Goal: Information Seeking & Learning: Check status

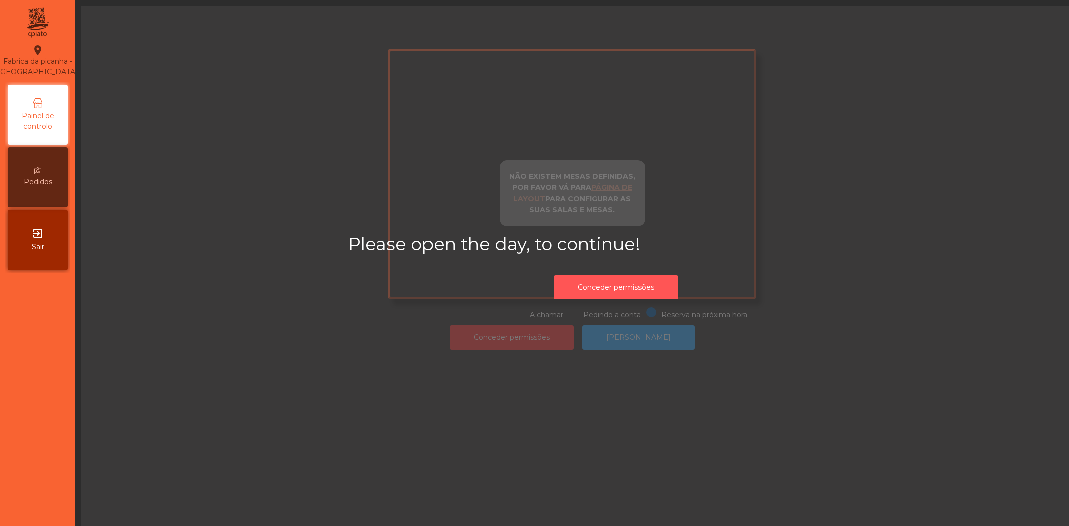
click at [627, 286] on button "Conceder permissões" at bounding box center [616, 287] width 124 height 25
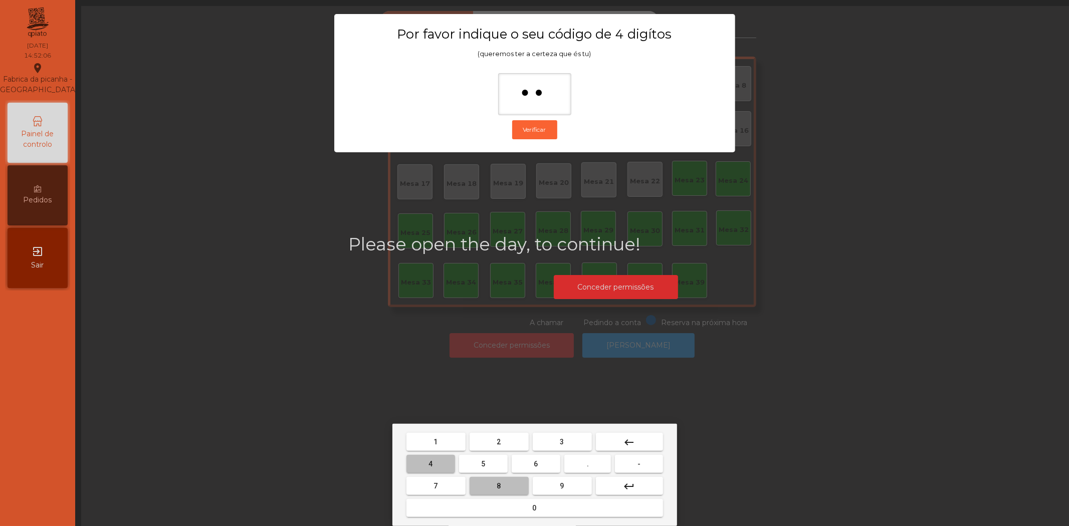
type input "***"
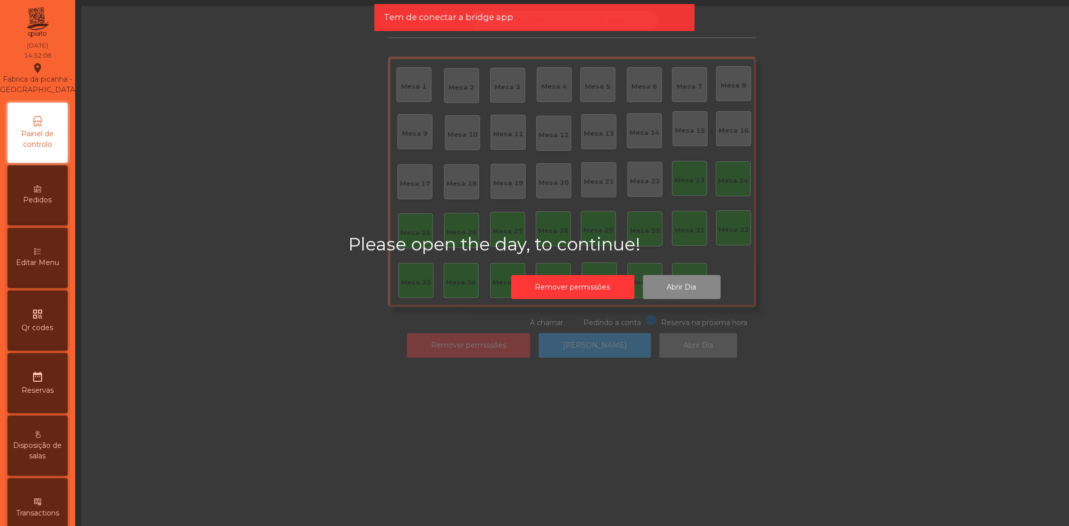
click at [41, 255] on icon at bounding box center [37, 251] width 7 height 7
select select "*"
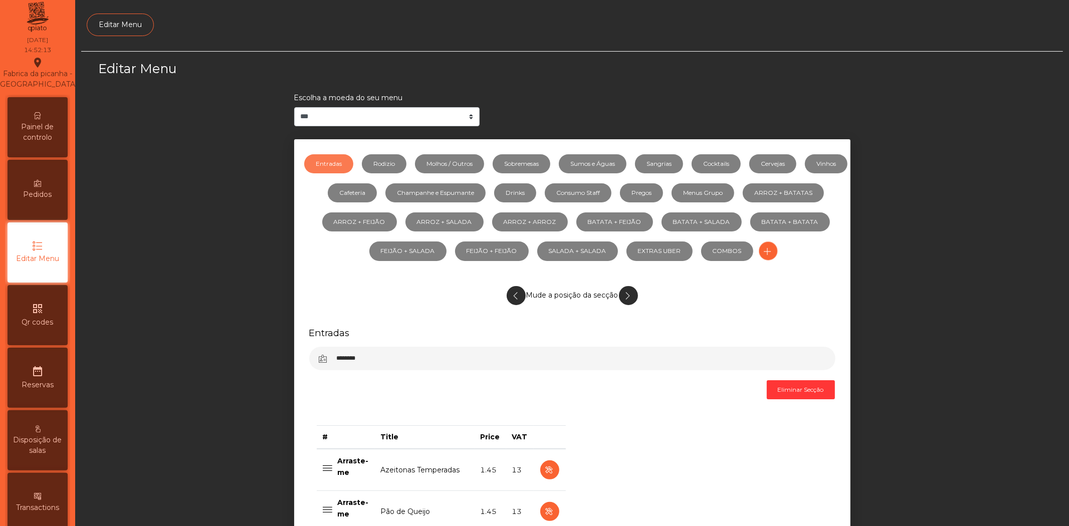
click at [38, 315] on icon "qr_code" at bounding box center [38, 309] width 12 height 12
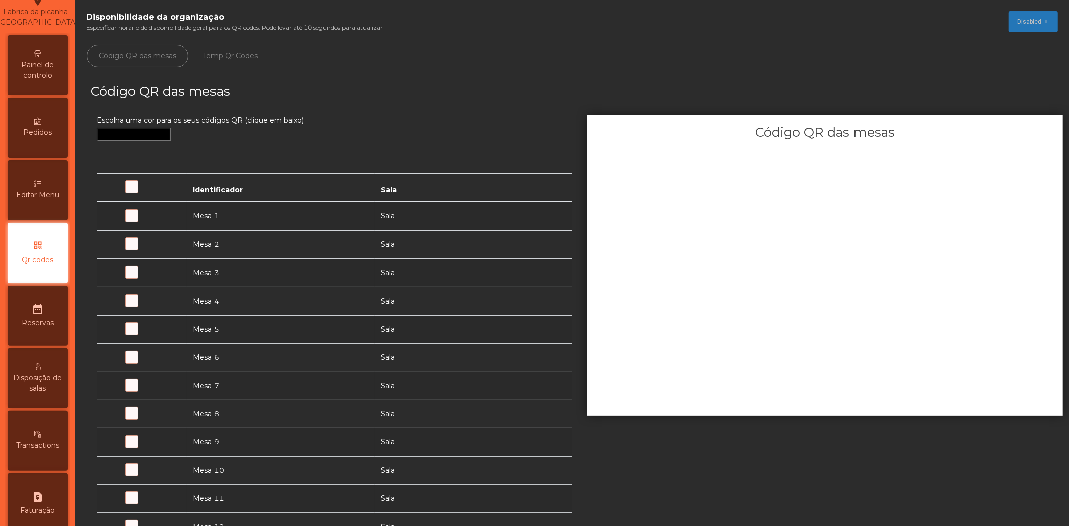
click at [51, 152] on div "Pedidos" at bounding box center [38, 128] width 60 height 60
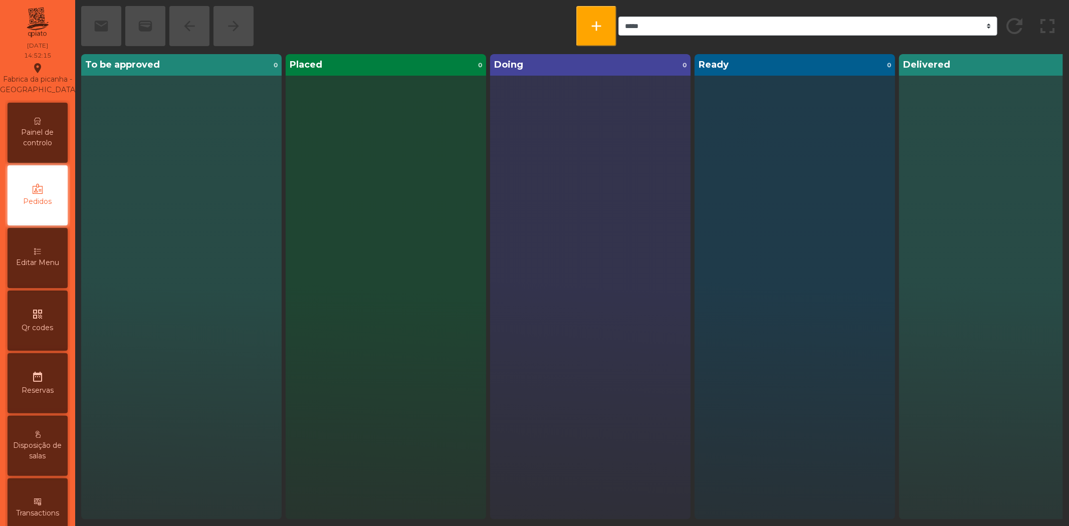
click at [46, 351] on div "qr_code Qr codes" at bounding box center [38, 321] width 60 height 60
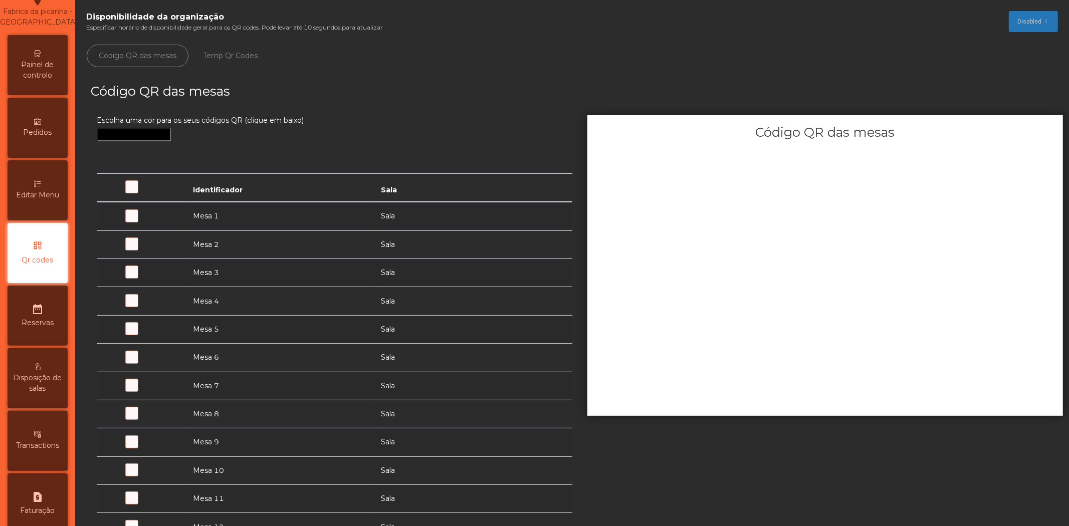
click at [43, 382] on div "Disposição de salas" at bounding box center [38, 378] width 60 height 60
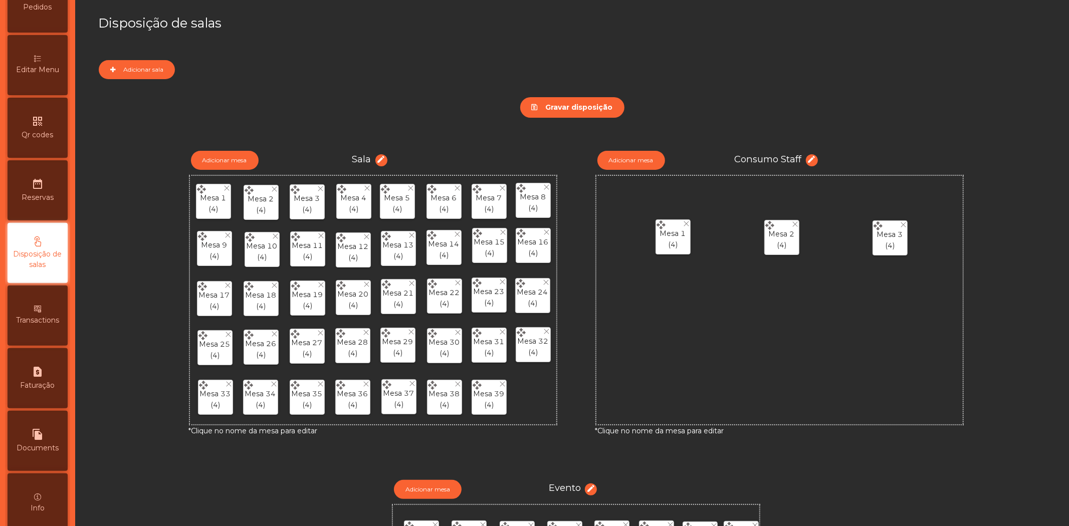
click at [42, 326] on span "Transactions" at bounding box center [37, 320] width 43 height 11
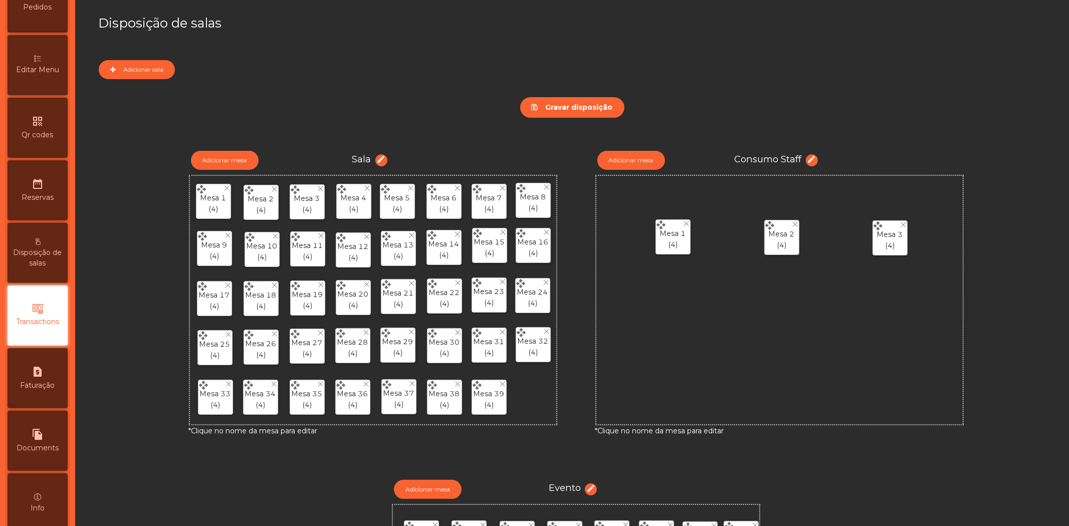
scroll to position [256, 0]
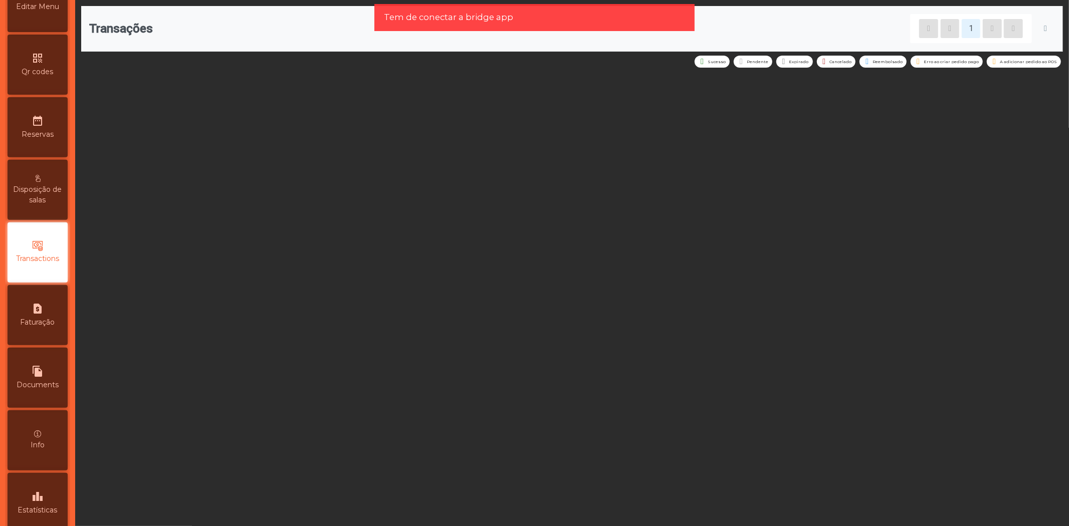
click at [37, 339] on div "request_page Faturação" at bounding box center [38, 315] width 60 height 60
select select "**"
select select "****"
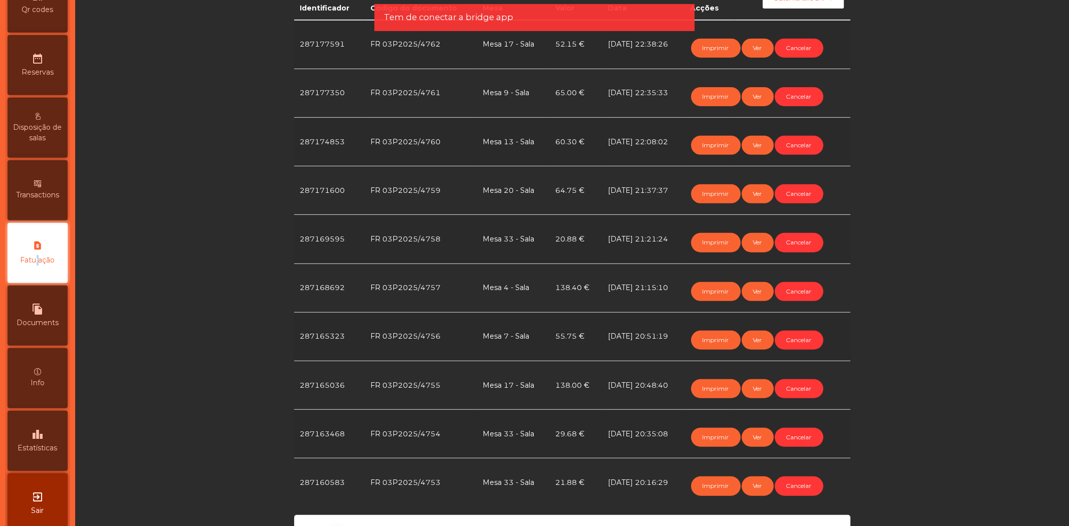
scroll to position [324, 0]
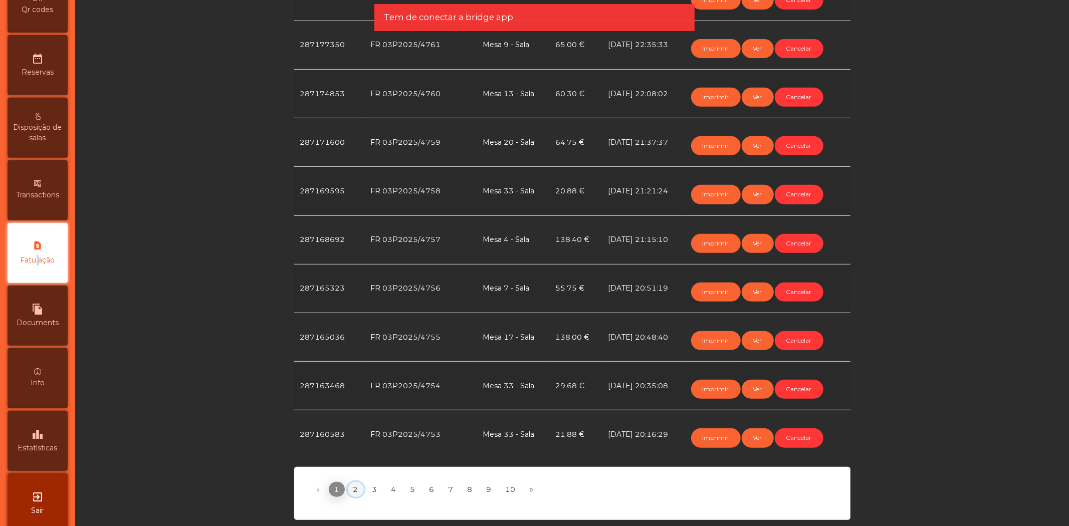
click at [351, 482] on link "2" at bounding box center [356, 489] width 16 height 15
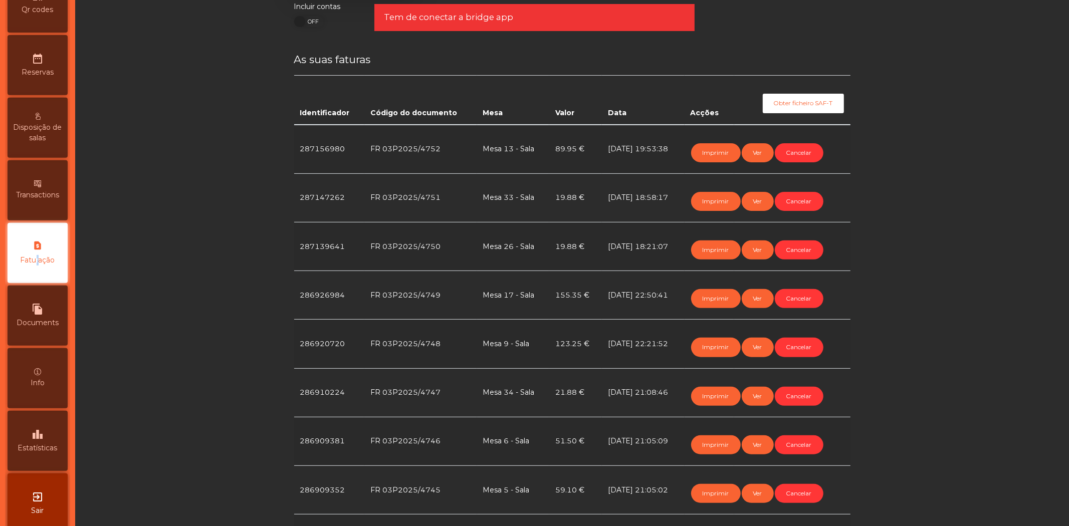
scroll to position [157, 0]
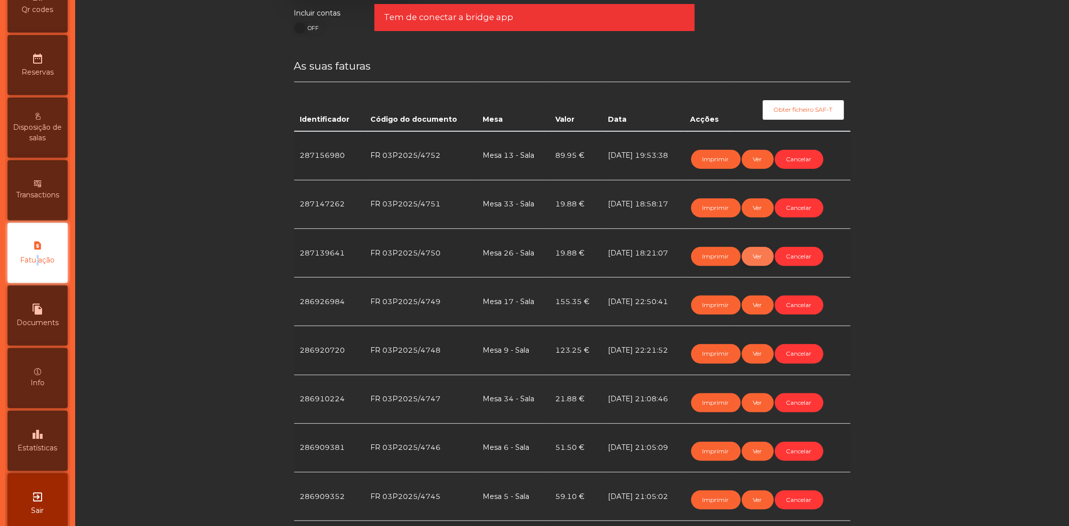
click at [752, 255] on button "Ver" at bounding box center [757, 256] width 32 height 19
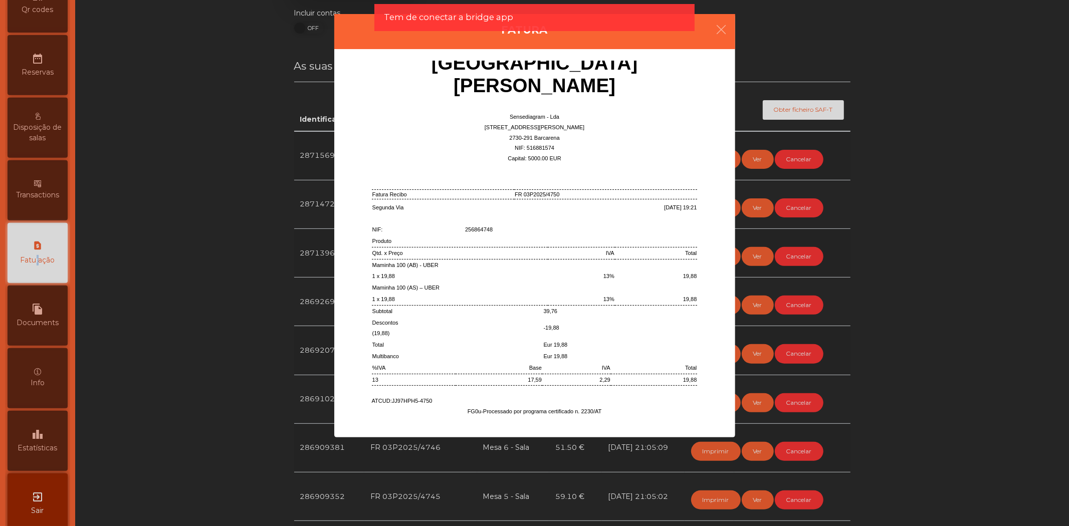
scroll to position [48, 0]
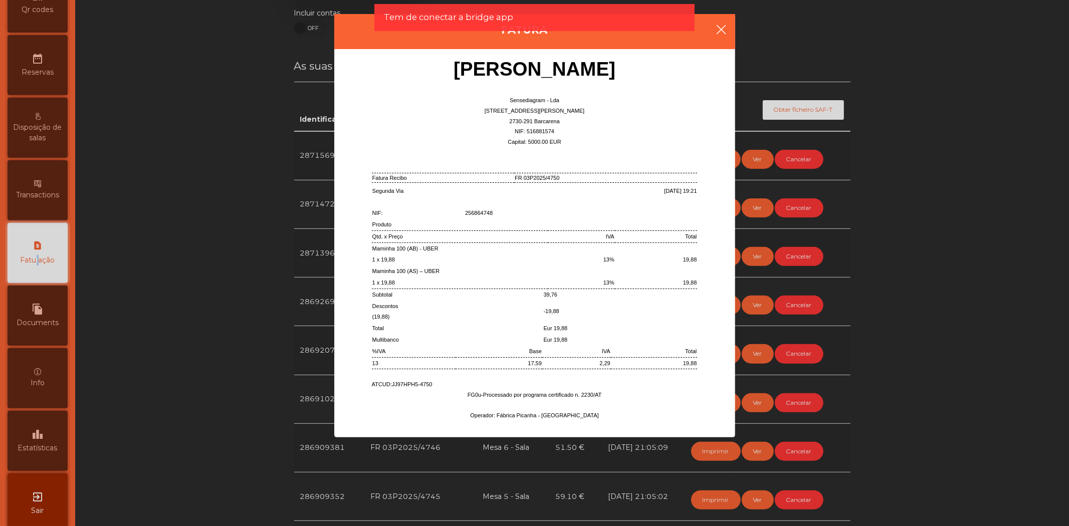
click at [716, 38] on button "button" at bounding box center [721, 31] width 28 height 30
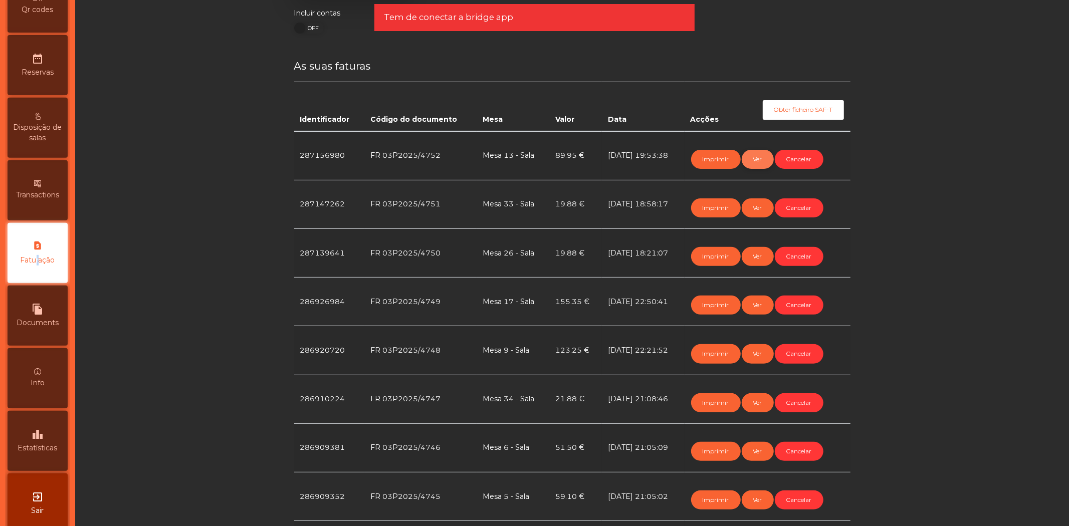
click at [759, 153] on button "Ver" at bounding box center [757, 159] width 32 height 19
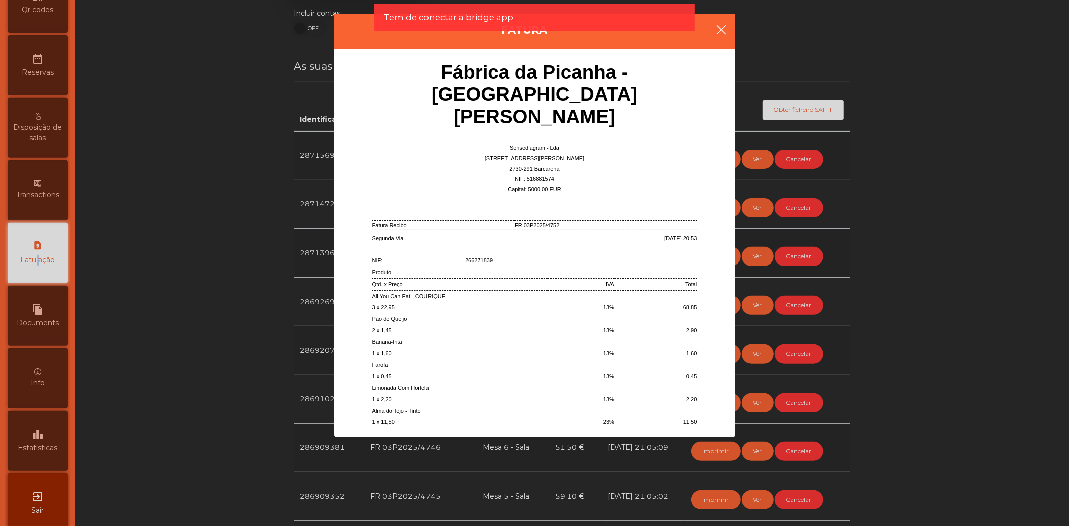
click at [715, 29] on icon "button" at bounding box center [721, 30] width 12 height 12
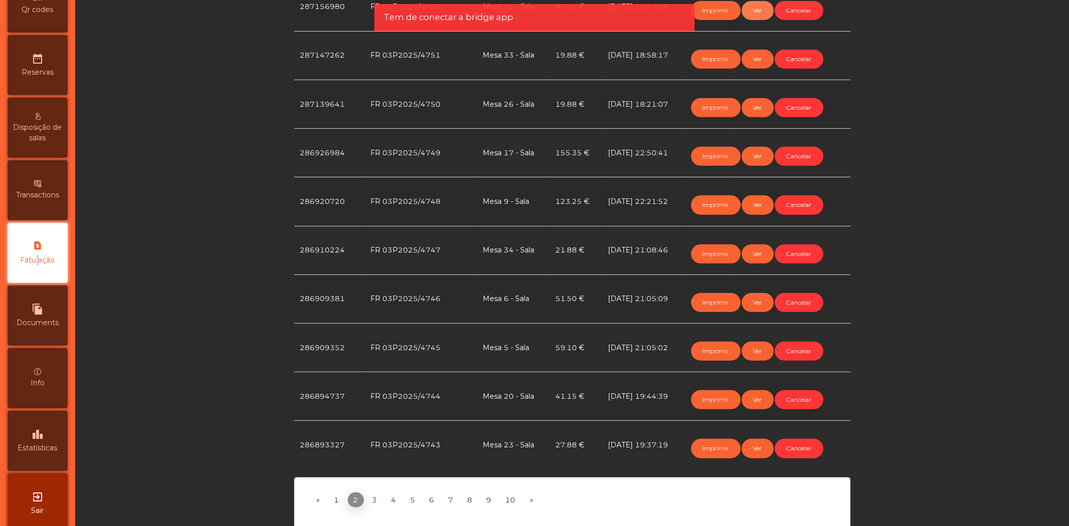
scroll to position [324, 0]
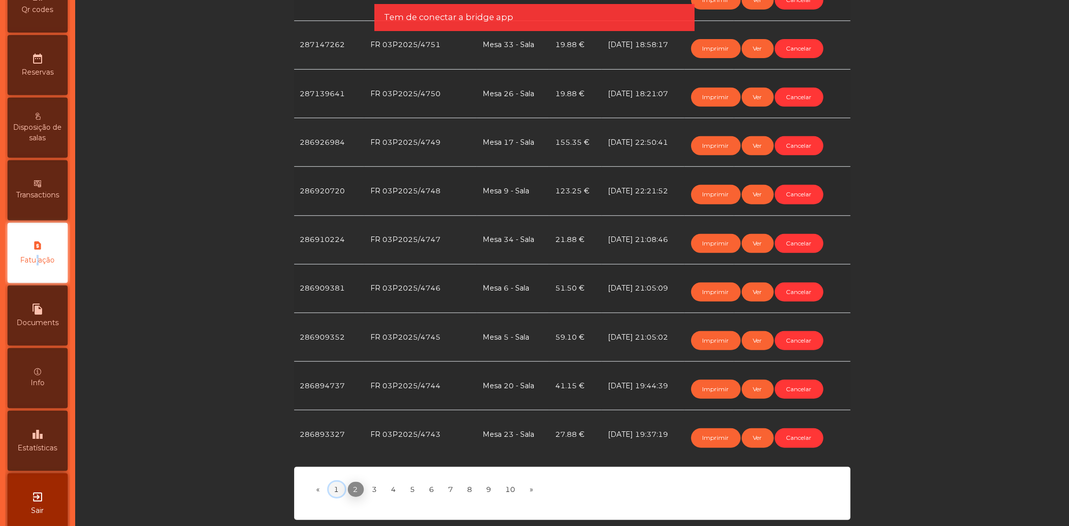
click at [330, 482] on link "1" at bounding box center [337, 489] width 16 height 15
click at [754, 429] on button "Ver" at bounding box center [757, 437] width 32 height 19
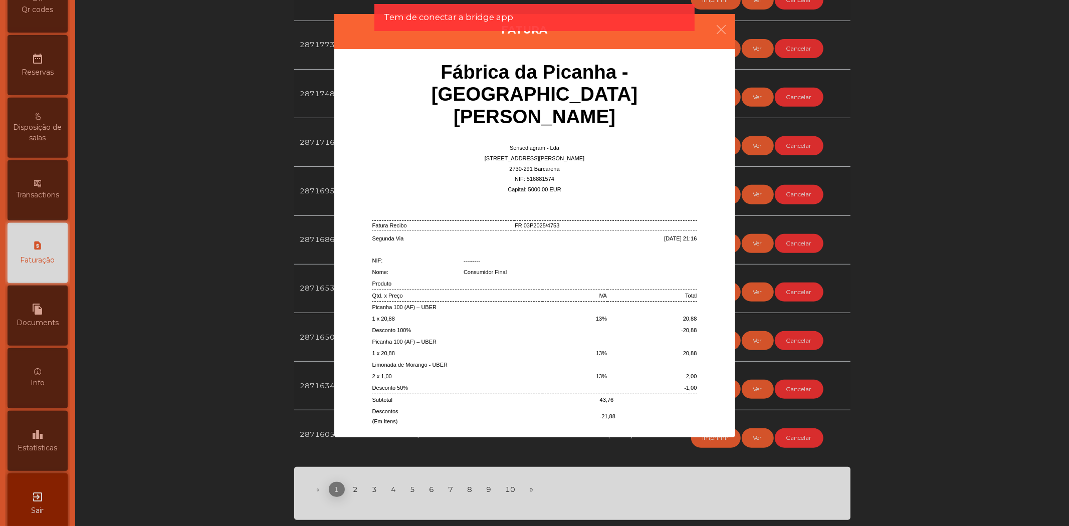
drag, startPoint x: 864, startPoint y: 322, endPoint x: 849, endPoint y: 322, distance: 15.5
click at [864, 322] on ngb-modal-window "Fatura Fábrica da Picanha - [GEOGRAPHIC_DATA][PERSON_NAME] Sensediagram - Lda […" at bounding box center [534, 263] width 1015 height 526
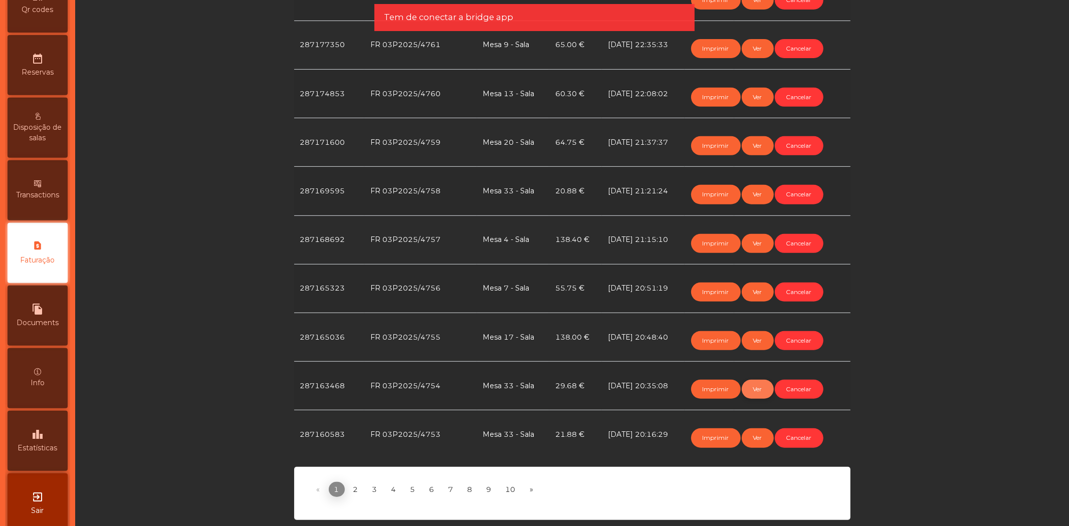
click at [757, 382] on button "Ver" at bounding box center [757, 389] width 32 height 19
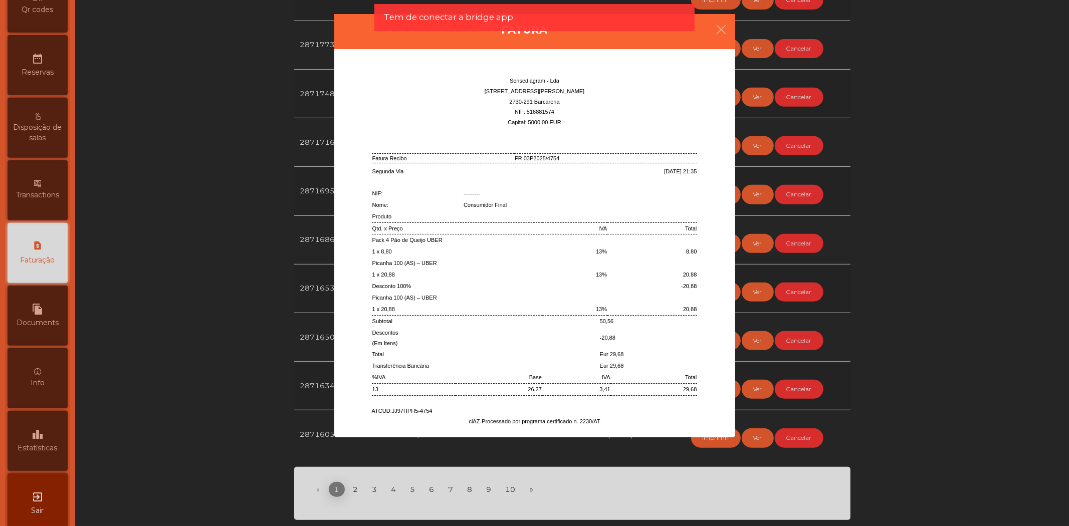
scroll to position [94, 0]
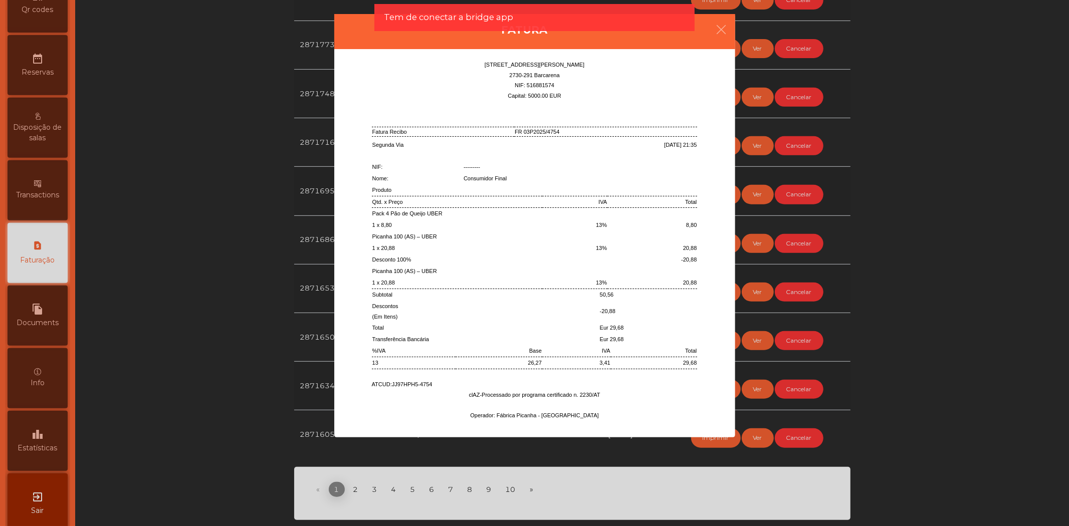
click at [889, 339] on ngb-modal-window "Fatura Fábrica da Picanha - [GEOGRAPHIC_DATA][PERSON_NAME] Sensediagram - Lda […" at bounding box center [534, 263] width 1015 height 526
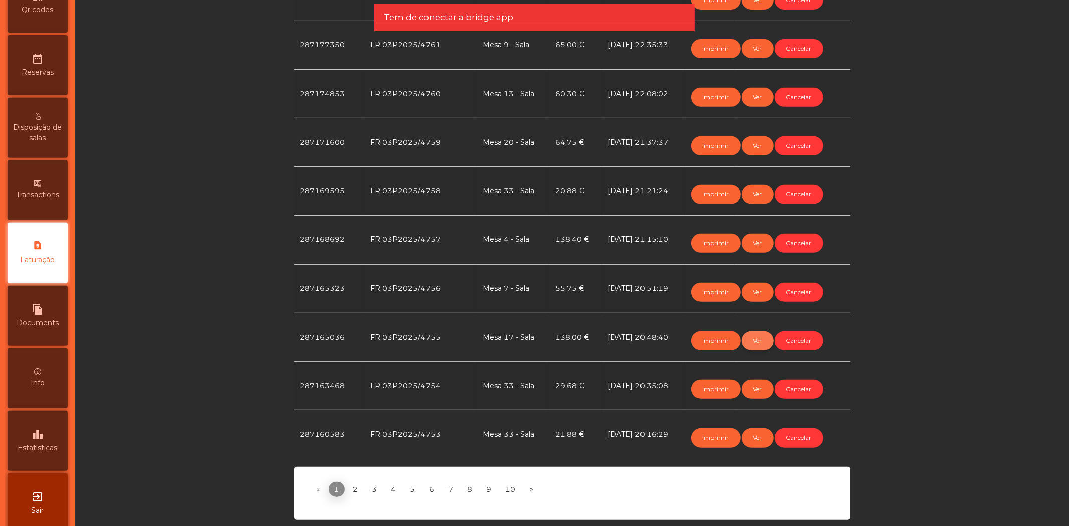
click at [753, 334] on button "Ver" at bounding box center [757, 340] width 32 height 19
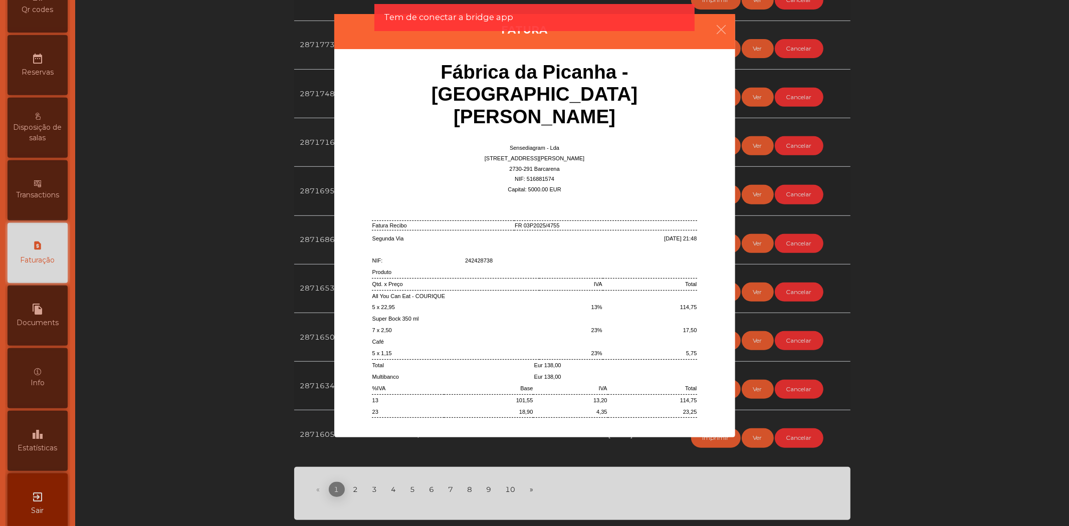
click at [883, 342] on ngb-modal-window "Fatura Fábrica da Picanha - [GEOGRAPHIC_DATA][PERSON_NAME] Sensediagram - Lda […" at bounding box center [534, 263] width 1015 height 526
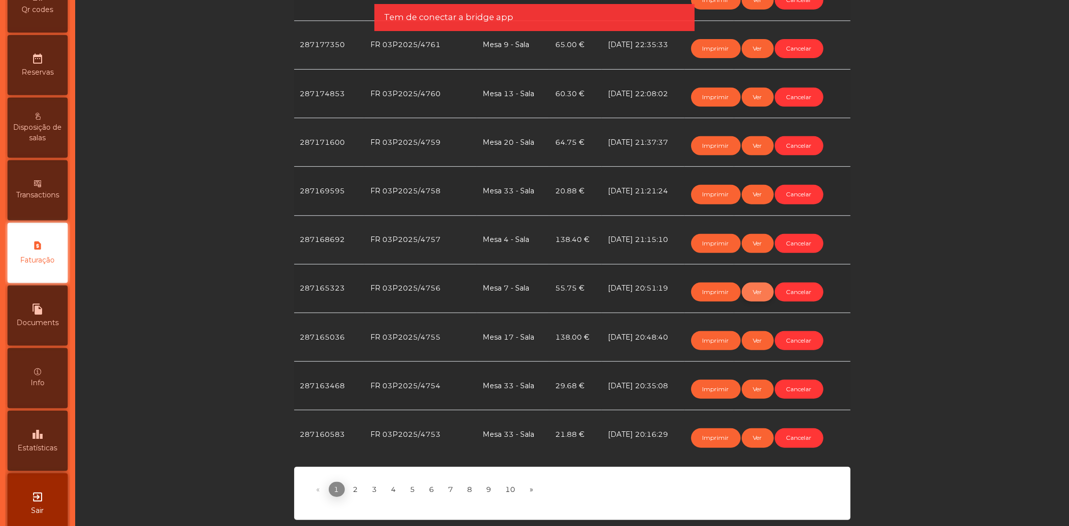
click at [753, 283] on button "Ver" at bounding box center [757, 292] width 32 height 19
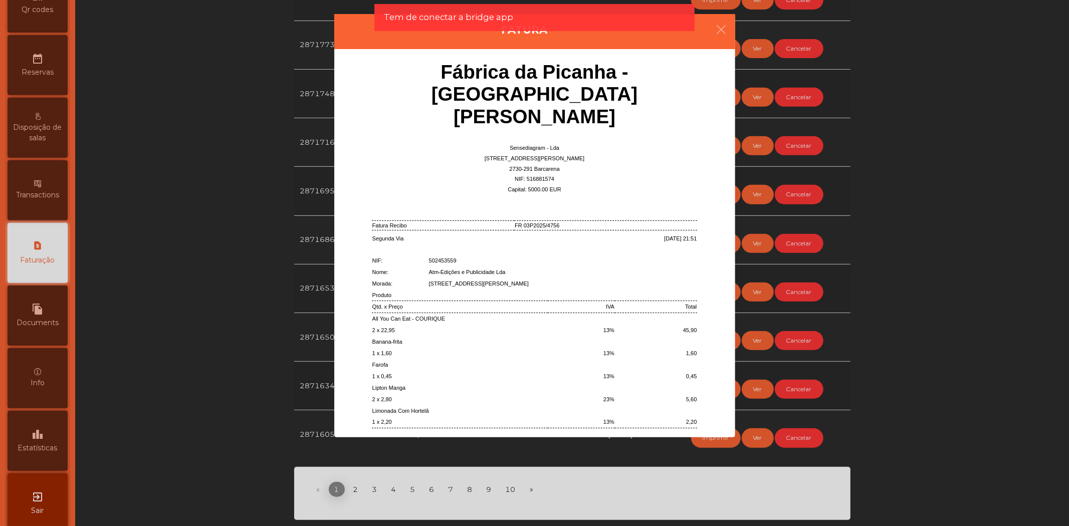
click at [863, 315] on ngb-modal-window "Fatura Fábrica da Picanha - [GEOGRAPHIC_DATA][PERSON_NAME] Sensediagram - Lda […" at bounding box center [534, 263] width 1015 height 526
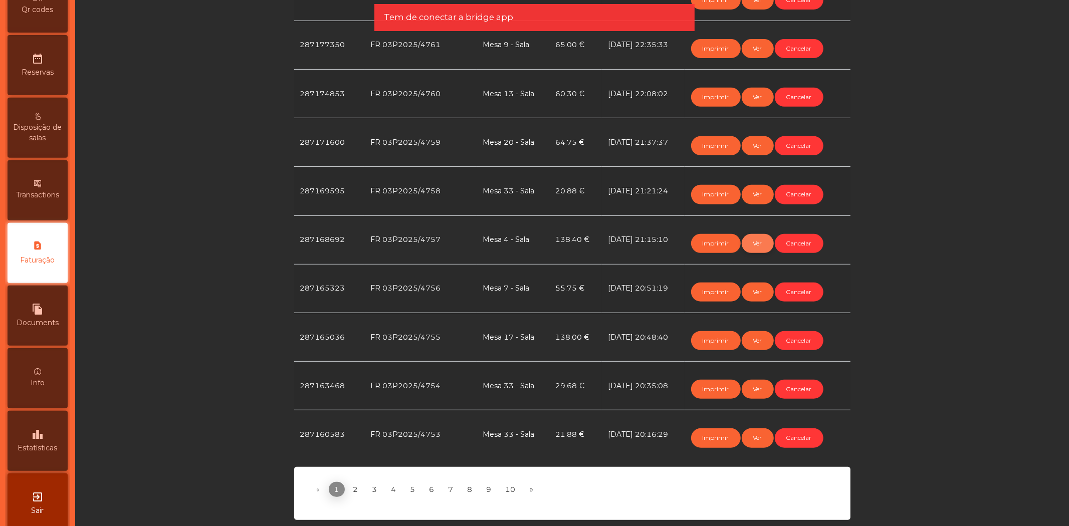
click at [756, 243] on button "Ver" at bounding box center [757, 243] width 32 height 19
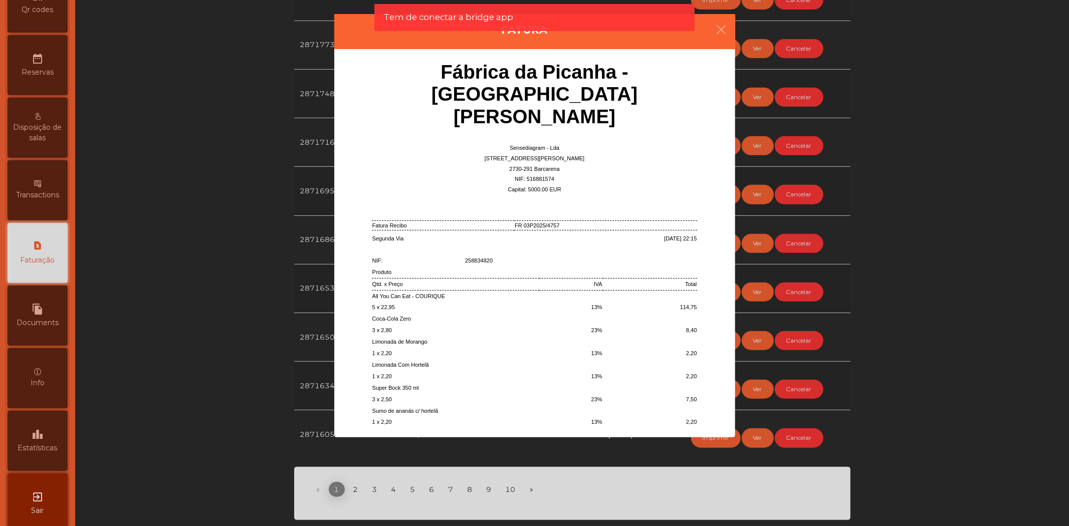
click at [900, 273] on ngb-modal-window "Fatura Fábrica da Picanha - [GEOGRAPHIC_DATA][PERSON_NAME] Sensediagram - Lda […" at bounding box center [534, 263] width 1015 height 526
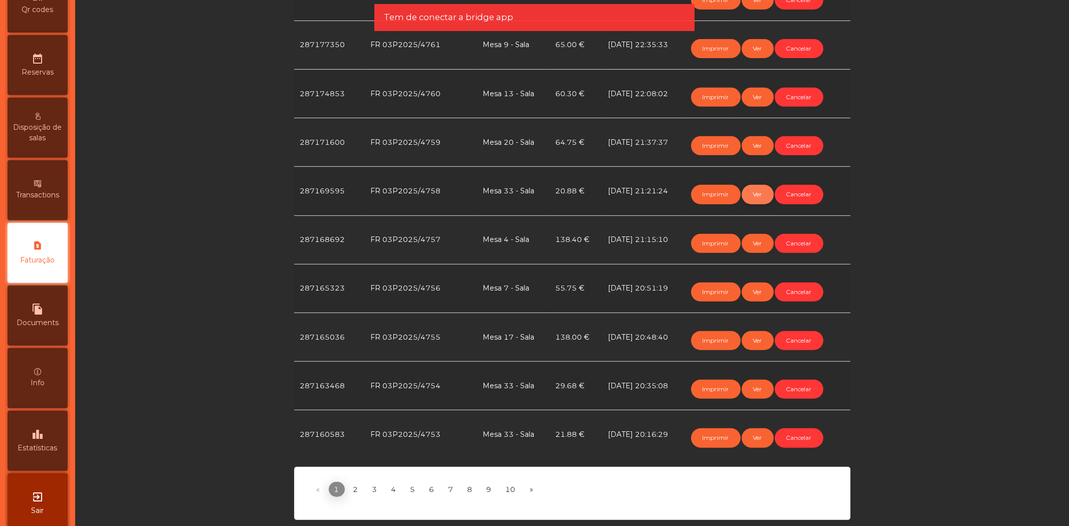
click at [760, 191] on button "Ver" at bounding box center [757, 194] width 32 height 19
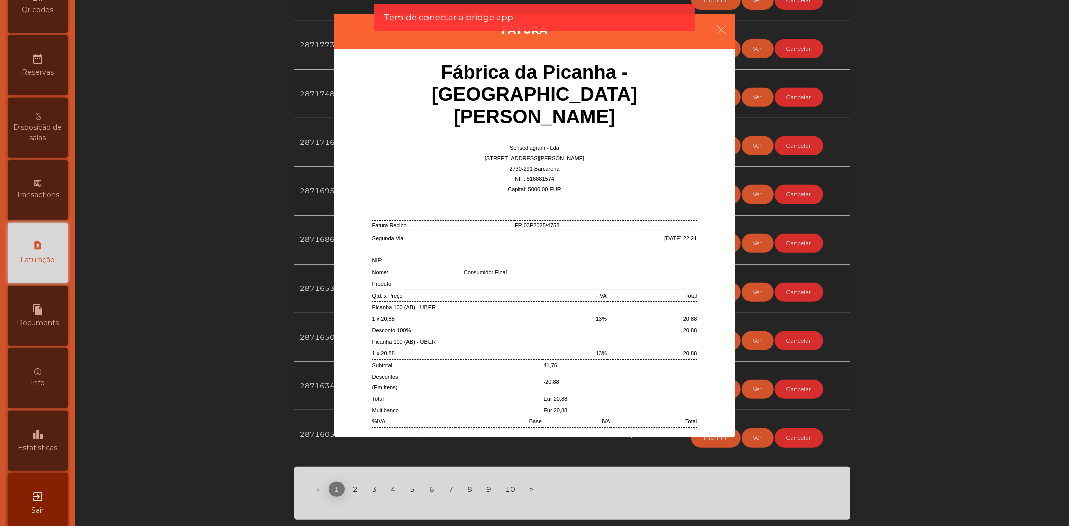
click at [885, 228] on ngb-modal-window "Fatura Fábrica da Picanha - [GEOGRAPHIC_DATA][PERSON_NAME] Sensediagram - Lda […" at bounding box center [534, 263] width 1015 height 526
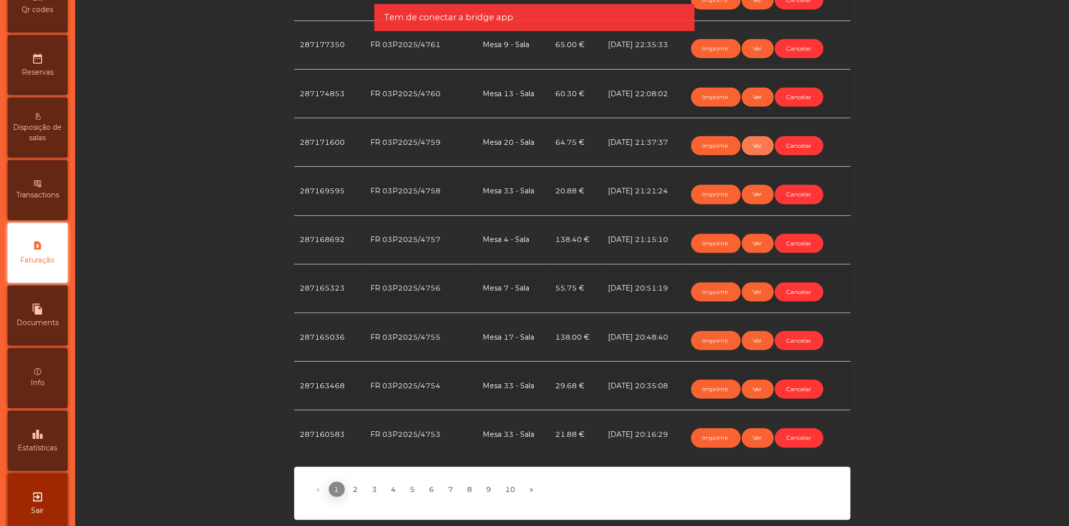
click at [757, 136] on button "Ver" at bounding box center [757, 145] width 32 height 19
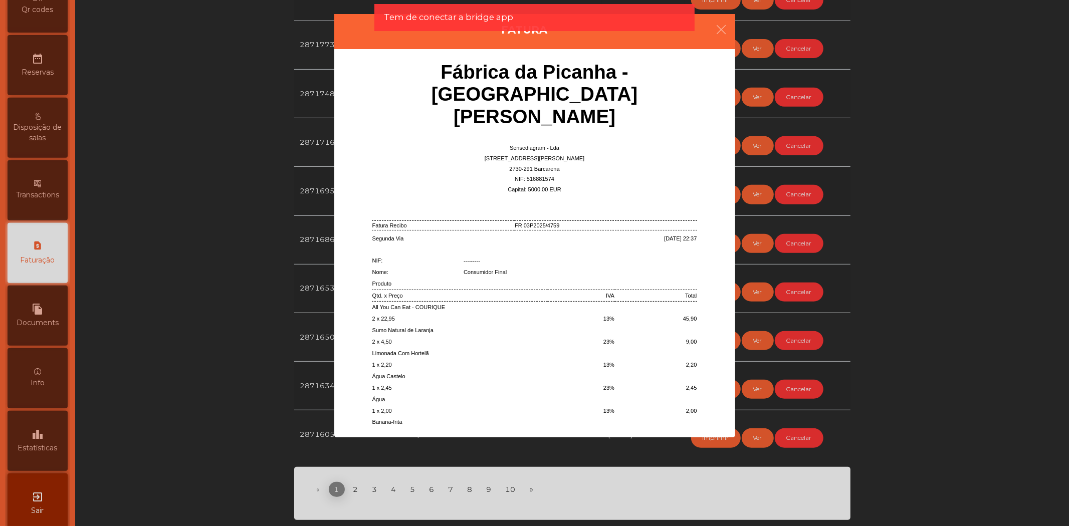
click at [899, 305] on ngb-modal-window "Fatura Fábrica da Picanha - [GEOGRAPHIC_DATA][PERSON_NAME] Sensediagram - Lda […" at bounding box center [534, 263] width 1015 height 526
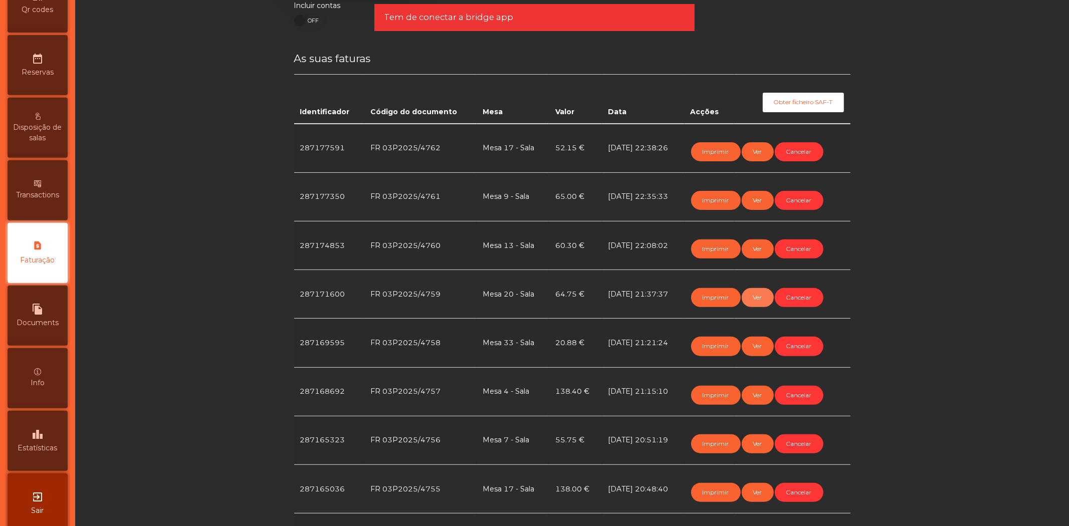
scroll to position [157, 0]
